Goal: Find specific page/section: Find specific page/section

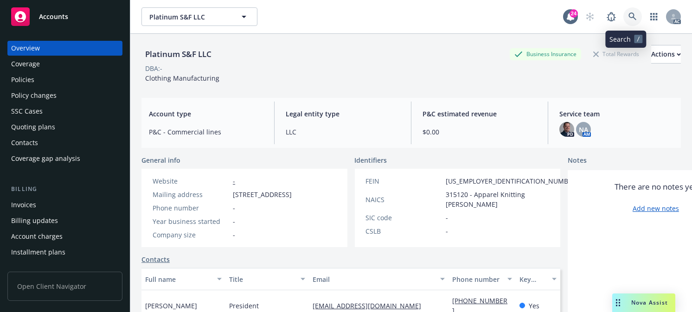
click at [629, 13] on icon at bounding box center [633, 17] width 8 height 8
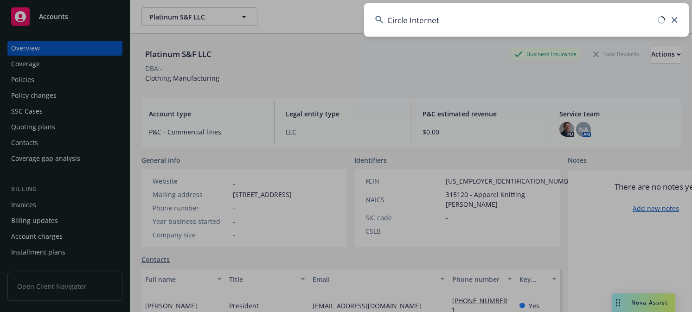
type input "Circle Internet"
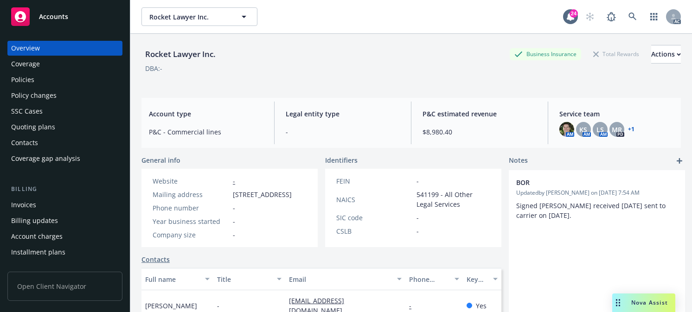
drag, startPoint x: 296, startPoint y: 134, endPoint x: 296, endPoint y: 123, distance: 10.7
click at [630, 16] on link at bounding box center [632, 16] width 19 height 19
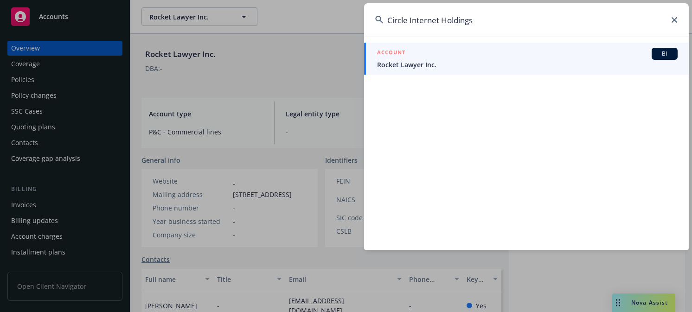
drag, startPoint x: 484, startPoint y: 23, endPoint x: 413, endPoint y: 24, distance: 70.5
click at [413, 22] on input "Circle Internet Holdings" at bounding box center [526, 19] width 325 height 33
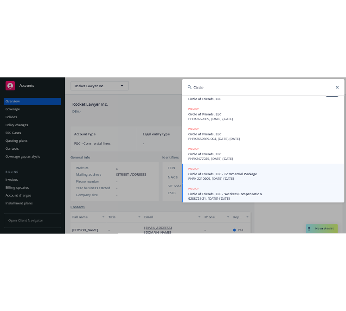
scroll to position [254, 0]
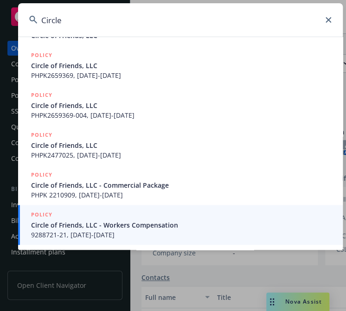
type input "Circle"
